Goal: Information Seeking & Learning: Find specific fact

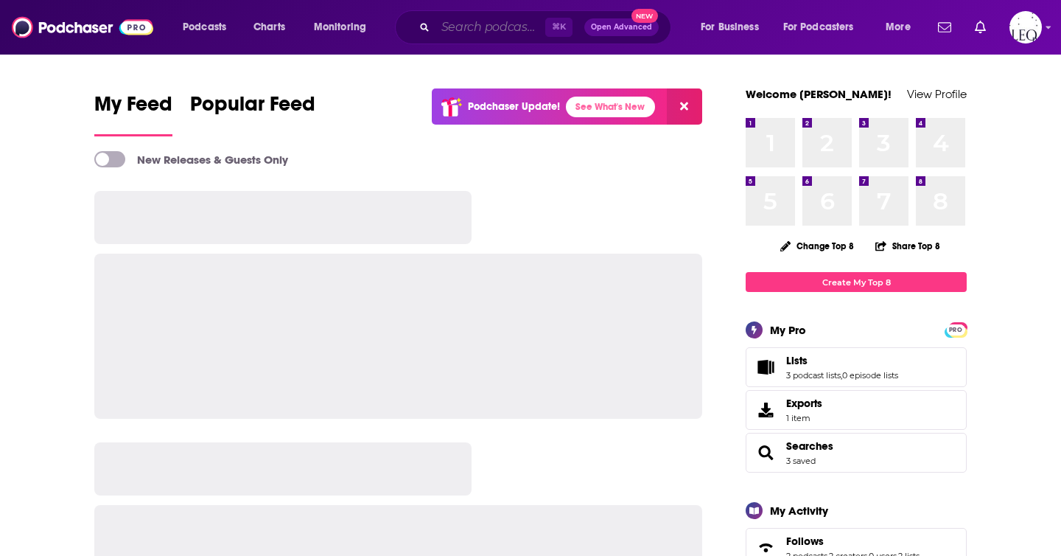
click at [455, 24] on input "Search podcasts, credits, & more..." at bounding box center [491, 27] width 110 height 24
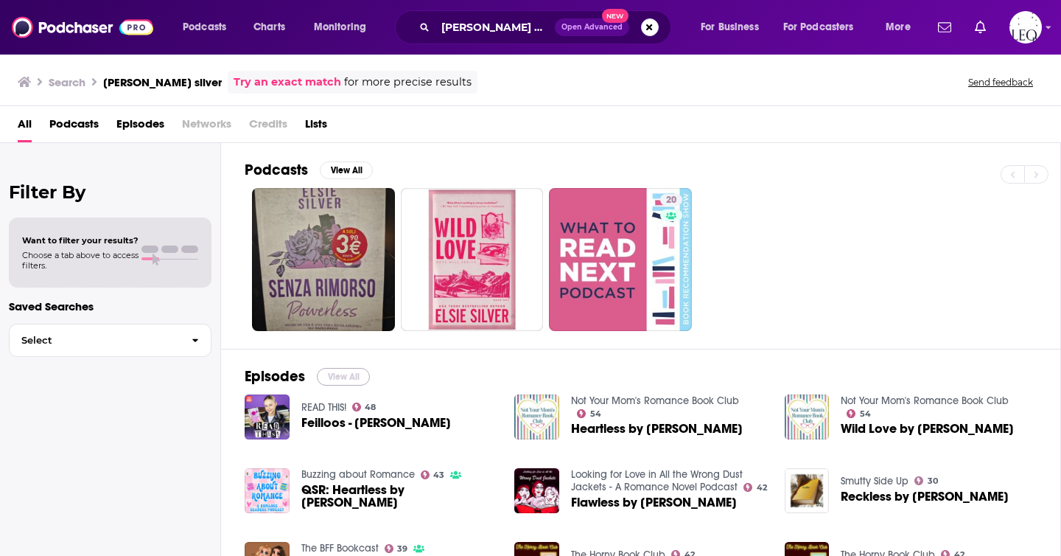
click at [340, 374] on button "View All" at bounding box center [343, 377] width 53 height 18
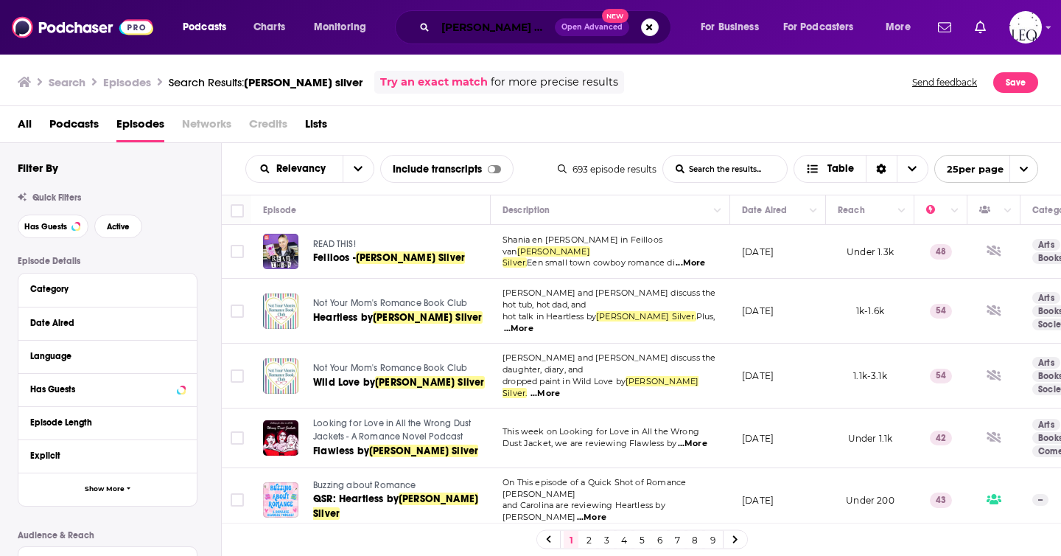
click at [522, 22] on input "elsie silver" at bounding box center [495, 27] width 119 height 24
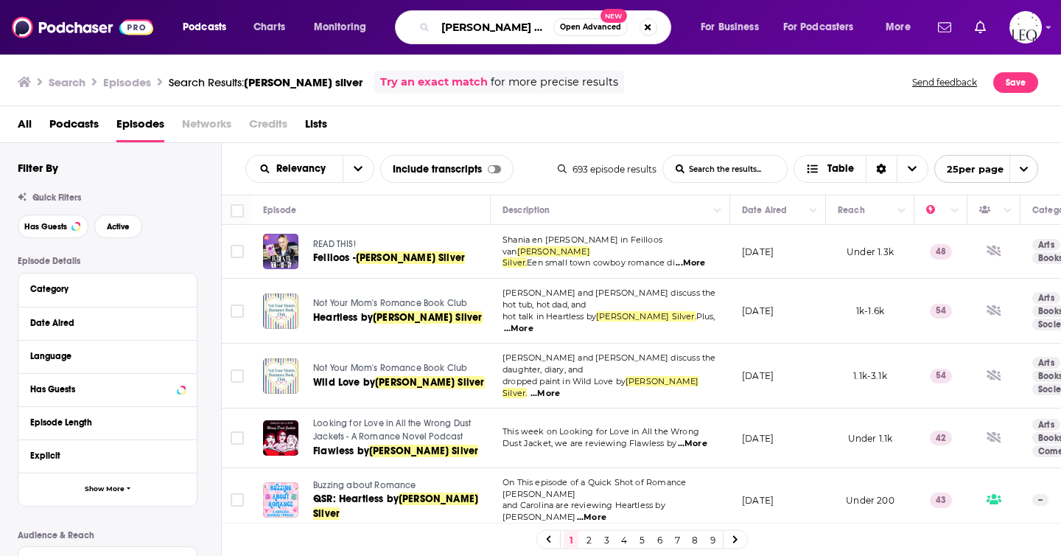
click at [522, 22] on input "elsie silver" at bounding box center [495, 27] width 118 height 24
type input "taylor jenkins reid"
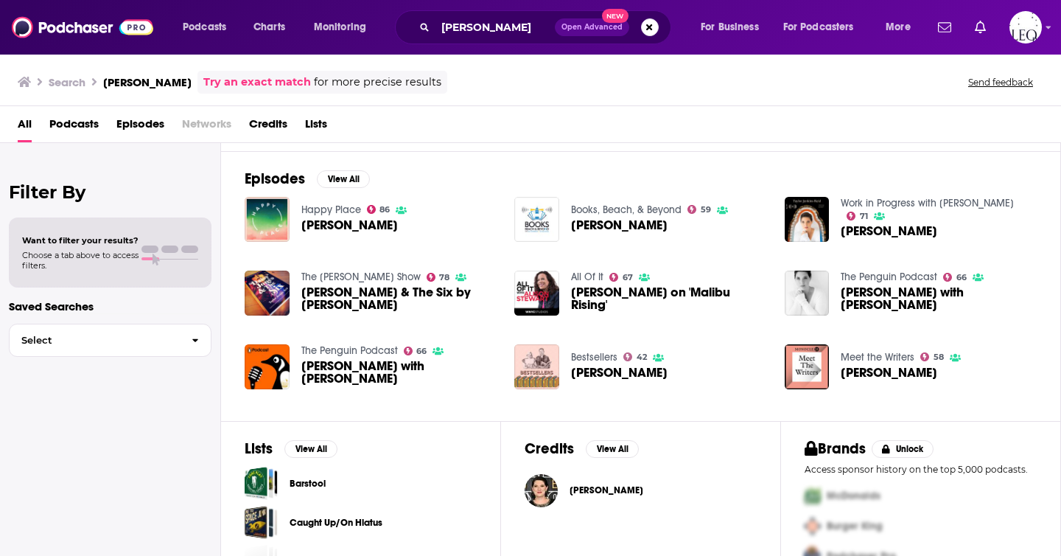
scroll to position [234, 0]
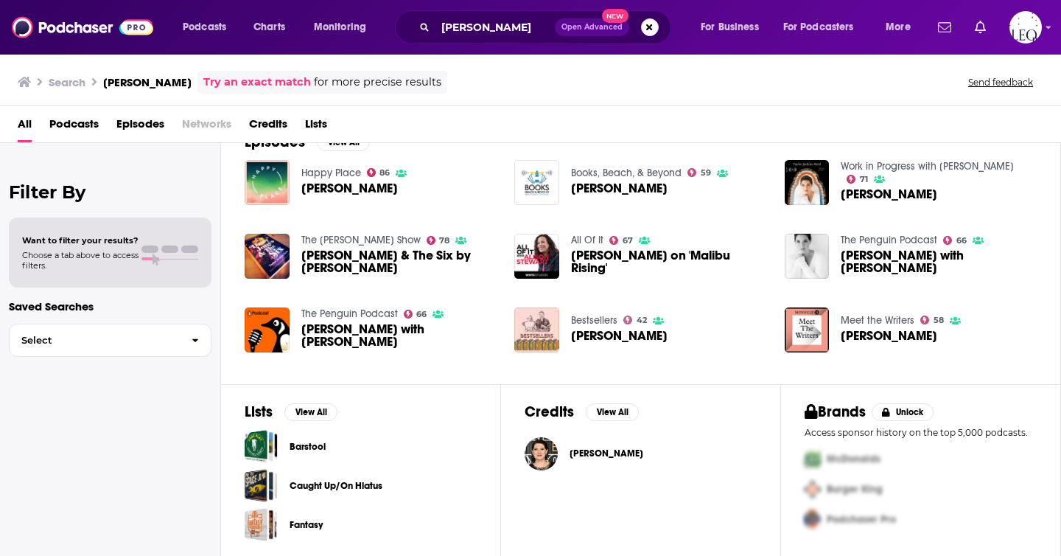
click at [613, 458] on span "Taylor Jenkins Reid" at bounding box center [607, 453] width 74 height 12
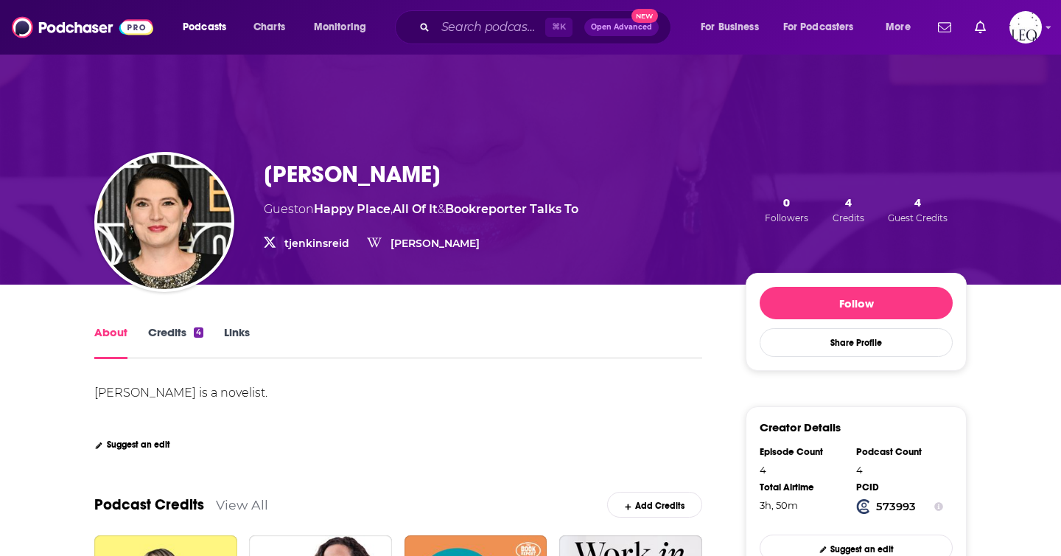
click at [167, 352] on link "Credits 4" at bounding box center [175, 342] width 55 height 34
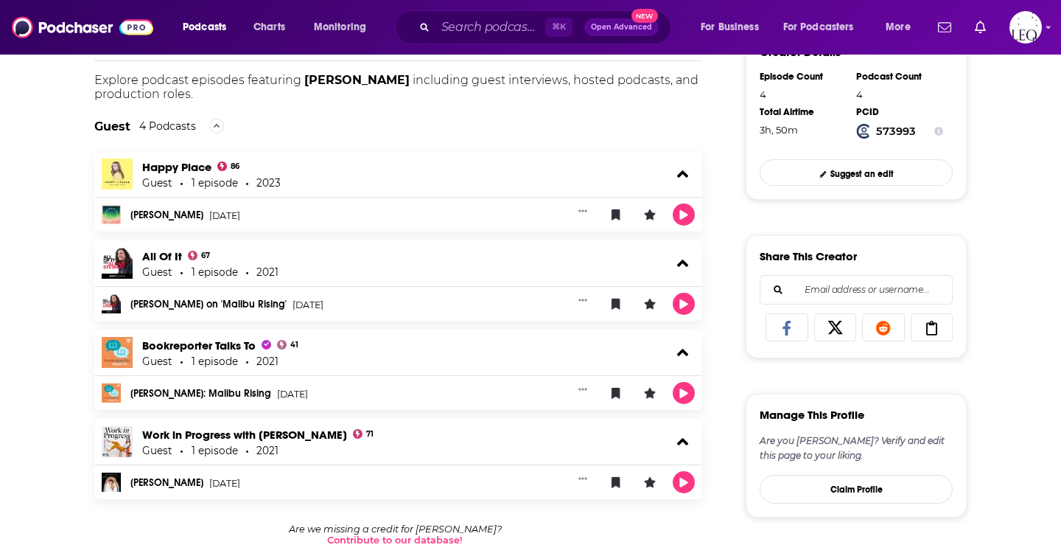
scroll to position [377, 0]
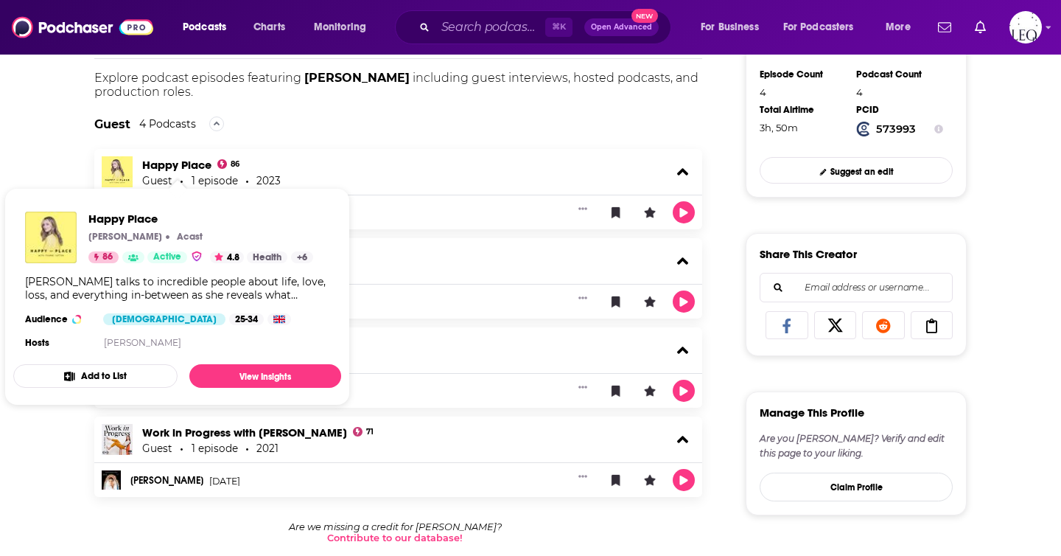
click at [49, 167] on div "About Credits 4 Links Taylor Jenkins Reid's Podcast Credits & Interviews Add Cr…" at bounding box center [530, 343] width 1061 height 872
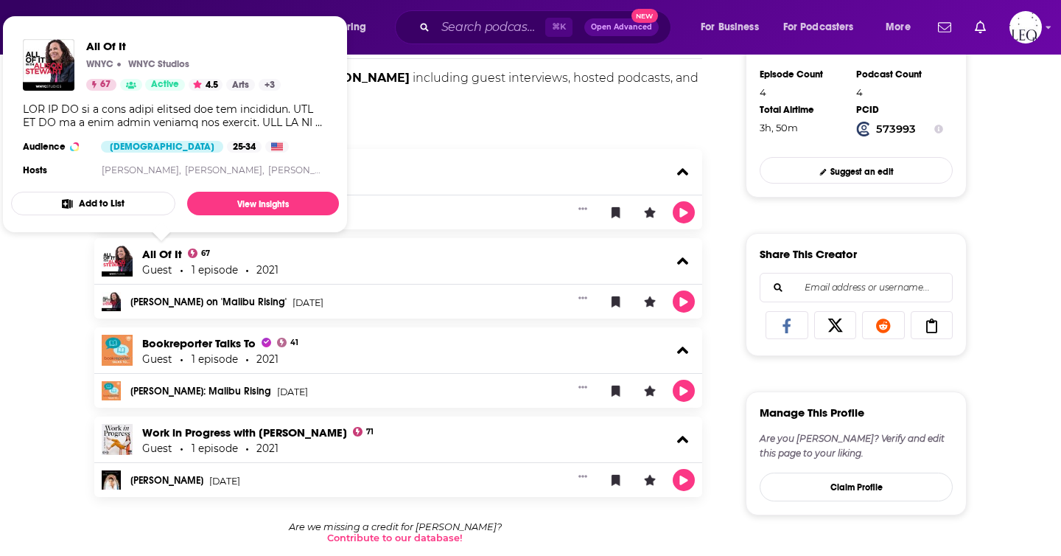
click at [27, 267] on div "About Credits 4 Links Taylor Jenkins Reid's Podcast Credits & Interviews Add Cr…" at bounding box center [530, 343] width 1061 height 872
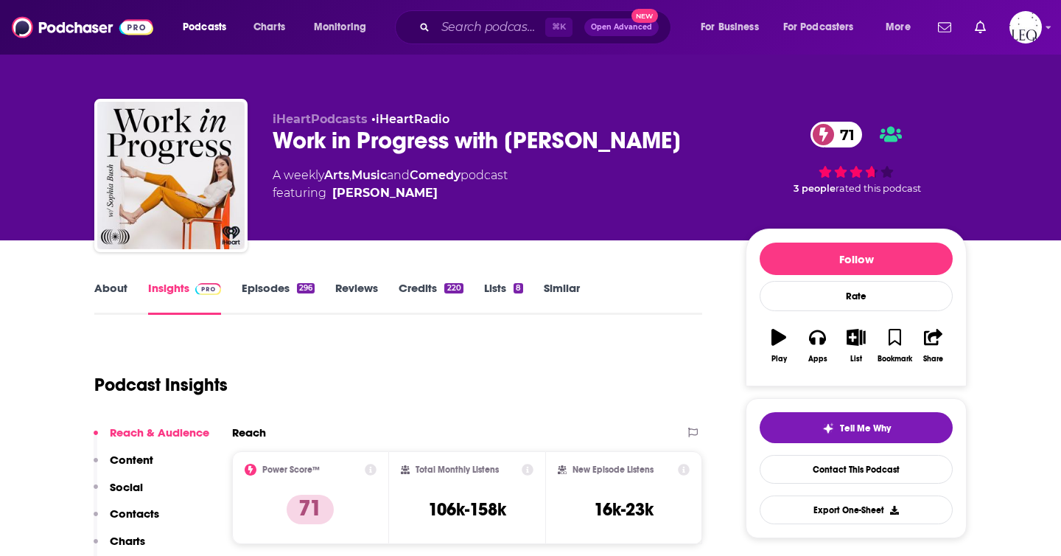
click at [108, 315] on link "About" at bounding box center [110, 298] width 33 height 34
